Goal: Transaction & Acquisition: Download file/media

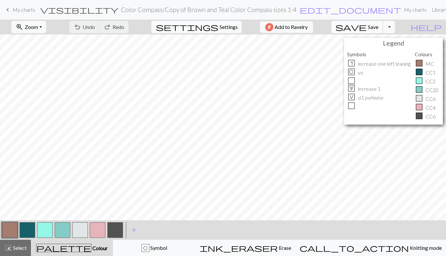
click at [367, 27] on span "save" at bounding box center [350, 26] width 31 height 9
click at [395, 26] on button "Toggle Dropdown" at bounding box center [389, 27] width 12 height 12
click at [382, 50] on button "save_alt Download" at bounding box center [340, 52] width 107 height 10
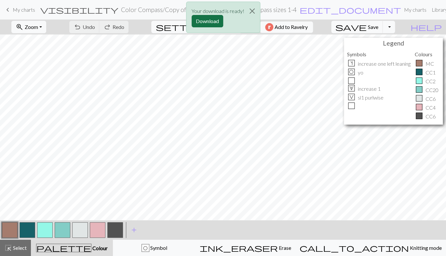
click at [203, 21] on button "Download" at bounding box center [208, 21] width 32 height 12
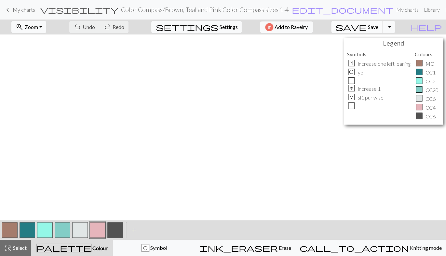
scroll to position [195, 0]
click at [395, 32] on button "Toggle Dropdown" at bounding box center [389, 27] width 12 height 12
click at [385, 52] on button "save_alt Download" at bounding box center [340, 52] width 107 height 10
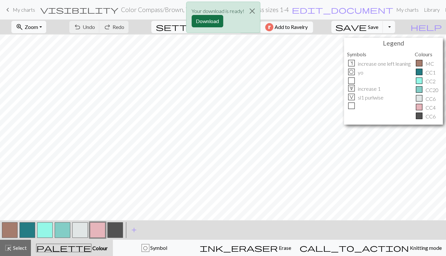
click at [209, 17] on button "Download" at bounding box center [208, 21] width 32 height 12
